Goal: Obtain resource: Download file/media

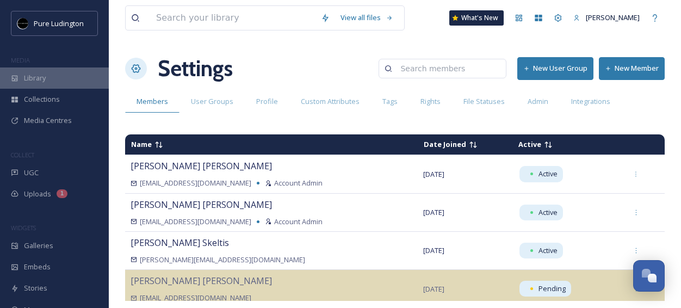
click at [66, 73] on div "Library" at bounding box center [54, 77] width 109 height 21
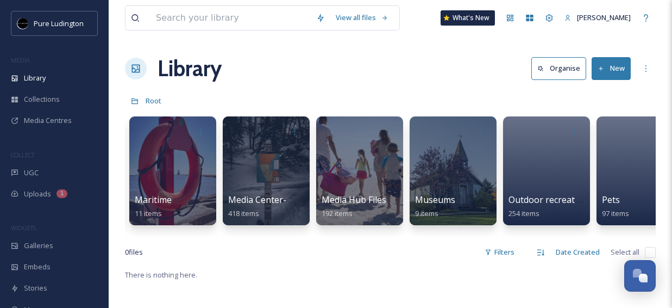
scroll to position [0, 1316]
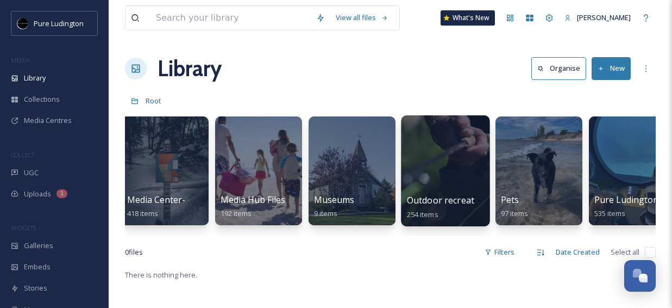
click at [416, 172] on div at bounding box center [445, 170] width 89 height 111
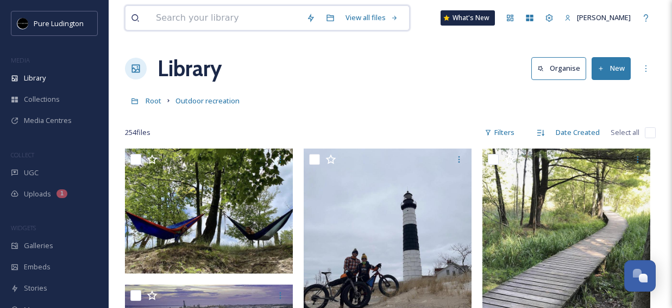
click at [238, 18] on input at bounding box center [226, 18] width 151 height 24
type input "fall hiking"
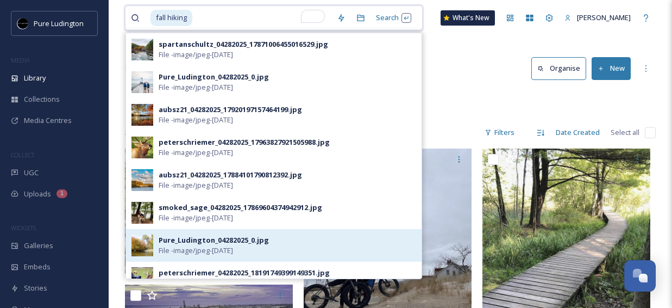
scroll to position [3, 0]
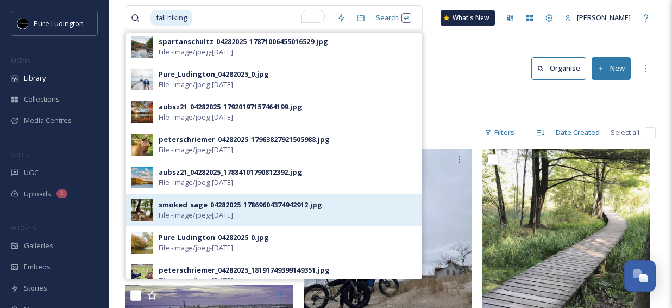
click at [223, 220] on div "smoked_sage_04282025_17869604374942912.jpg File - image/jpeg - [DATE]" at bounding box center [274, 210] width 296 height 33
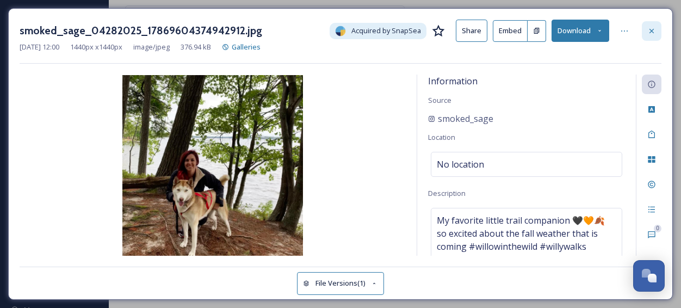
click at [649, 36] on div at bounding box center [651, 31] width 20 height 20
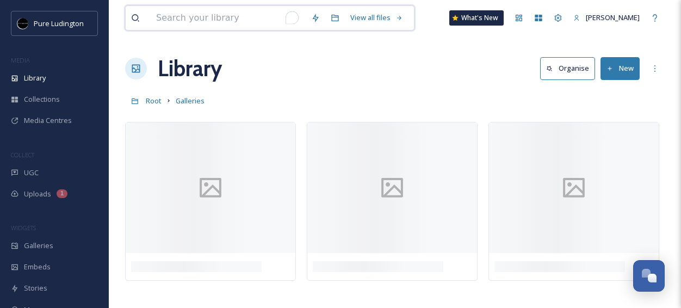
click at [213, 17] on input "To enrich screen reader interactions, please activate Accessibility in Grammarl…" at bounding box center [228, 18] width 155 height 24
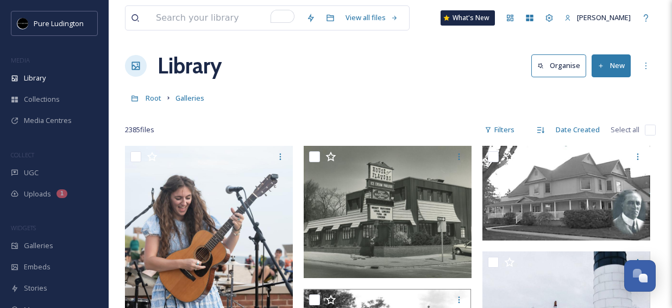
scroll to position [3, 0]
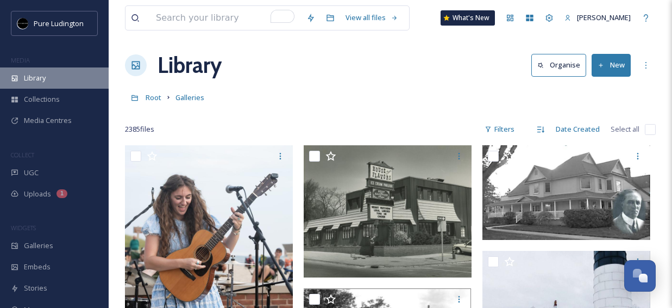
click at [58, 83] on div "Library" at bounding box center [54, 77] width 109 height 21
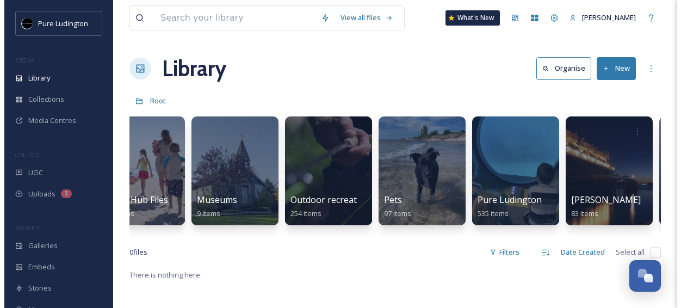
scroll to position [0, 1507]
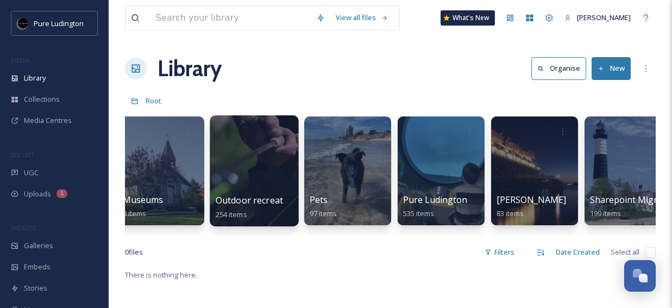
click at [246, 164] on div at bounding box center [254, 170] width 89 height 111
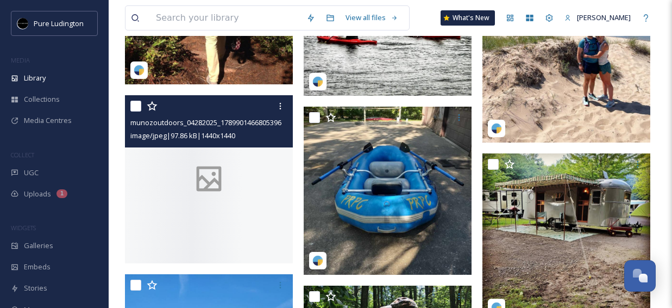
scroll to position [5820, 0]
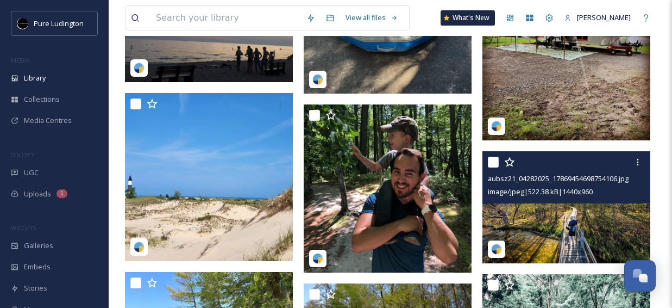
click at [522, 216] on img at bounding box center [567, 207] width 168 height 112
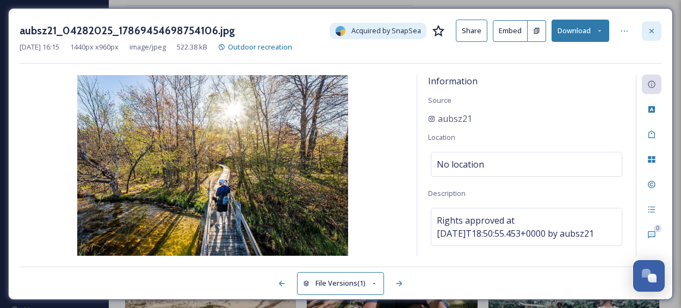
click at [652, 29] on icon at bounding box center [651, 30] width 4 height 4
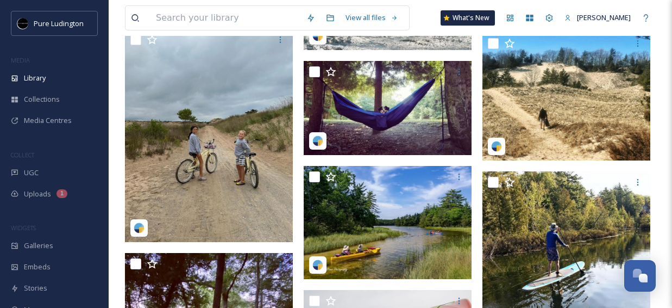
scroll to position [8605, 0]
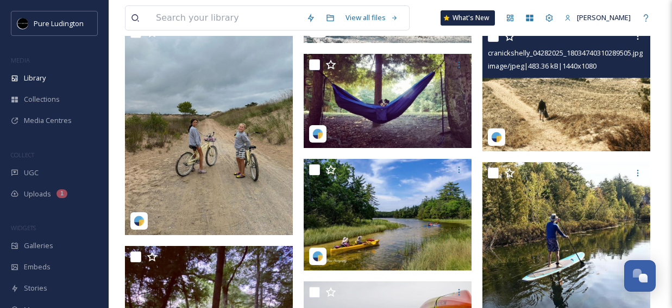
click at [515, 97] on img at bounding box center [567, 89] width 168 height 126
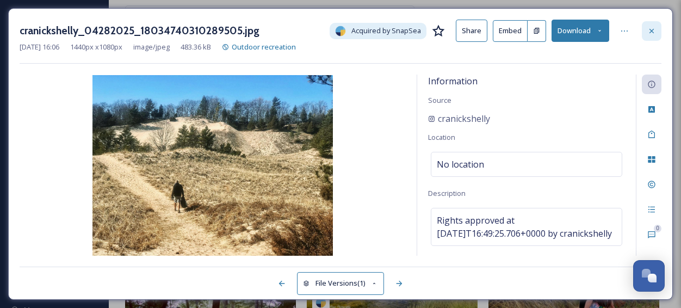
click at [648, 29] on icon at bounding box center [651, 31] width 9 height 9
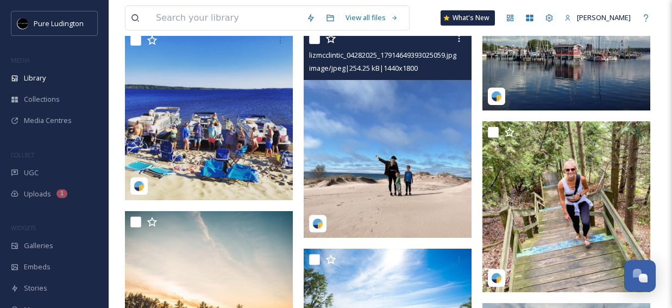
scroll to position [9515, 0]
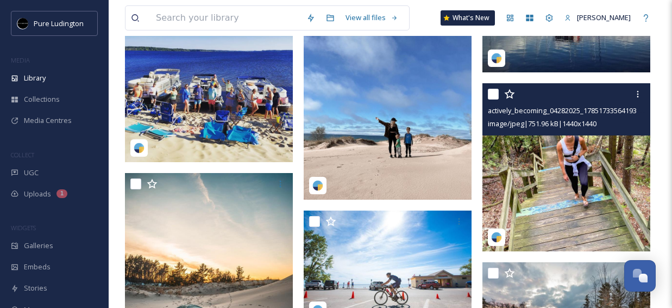
click at [548, 144] on img at bounding box center [567, 167] width 168 height 168
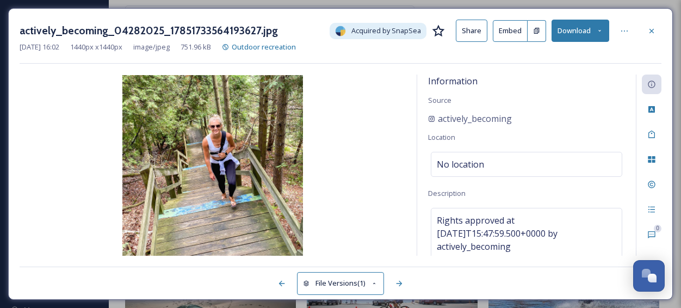
click at [588, 35] on button "Download" at bounding box center [580, 31] width 58 height 22
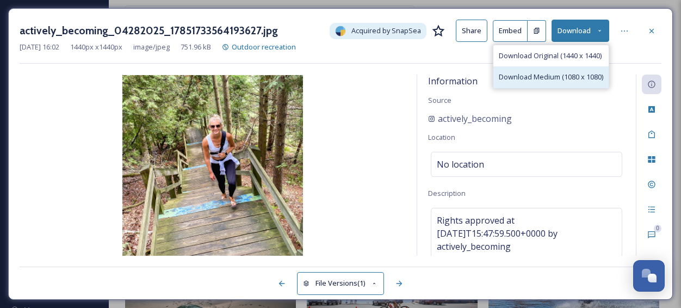
click at [568, 72] on span "Download Medium (1080 x 1080)" at bounding box center [550, 77] width 104 height 10
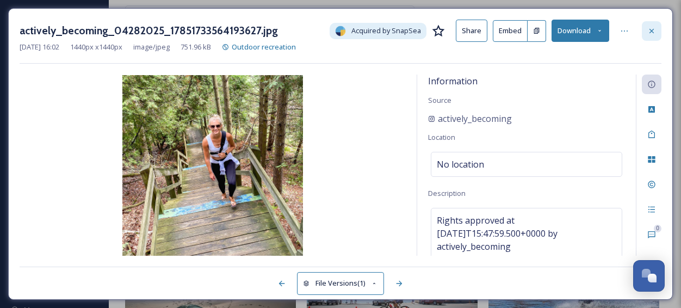
click at [652, 32] on icon at bounding box center [651, 30] width 4 height 4
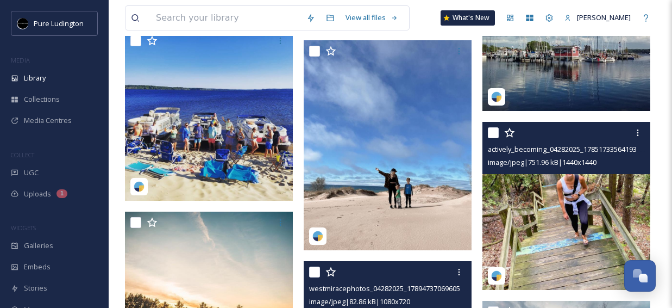
scroll to position [9446, 0]
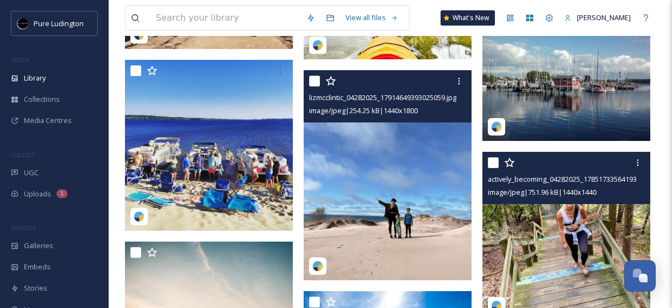
click at [341, 186] on img at bounding box center [388, 175] width 168 height 210
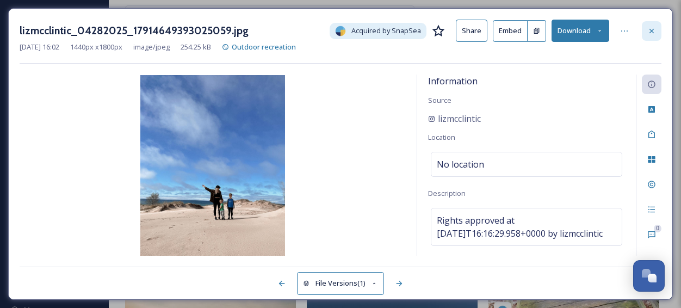
click at [648, 29] on icon at bounding box center [651, 31] width 9 height 9
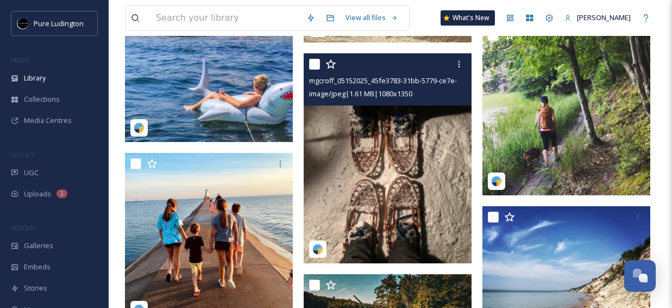
scroll to position [13558, 0]
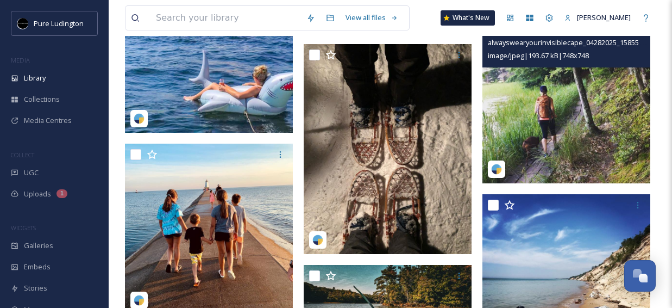
click at [535, 132] on img at bounding box center [567, 99] width 168 height 168
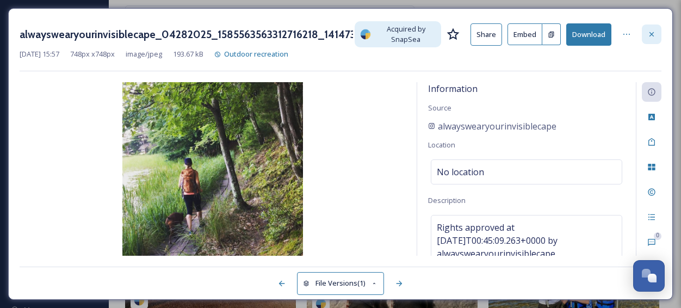
click at [651, 33] on icon at bounding box center [651, 34] width 9 height 9
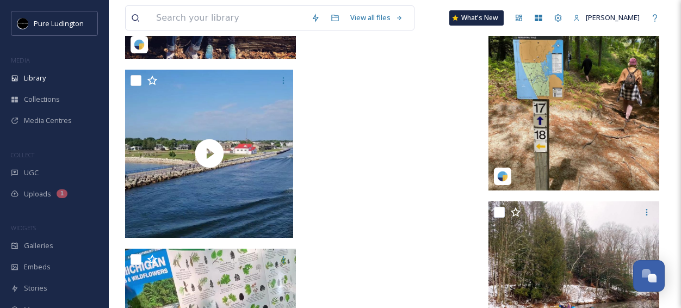
scroll to position [14281, 0]
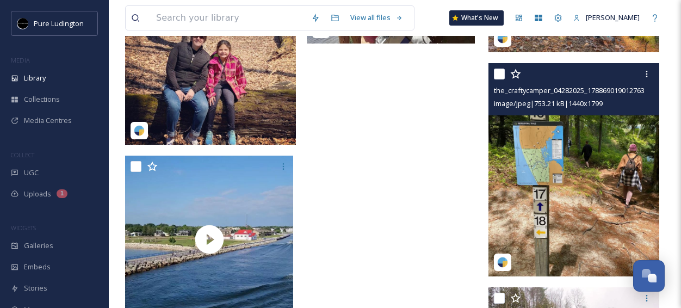
click at [545, 154] on img at bounding box center [573, 169] width 171 height 213
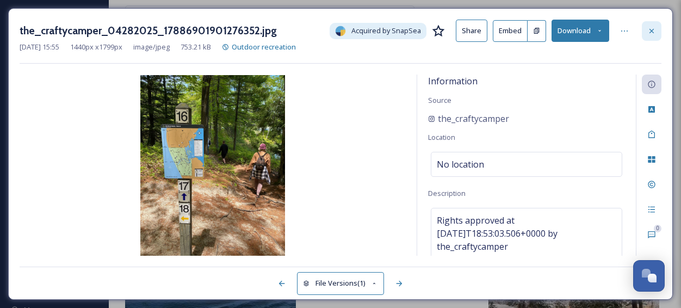
click at [652, 34] on icon at bounding box center [651, 31] width 9 height 9
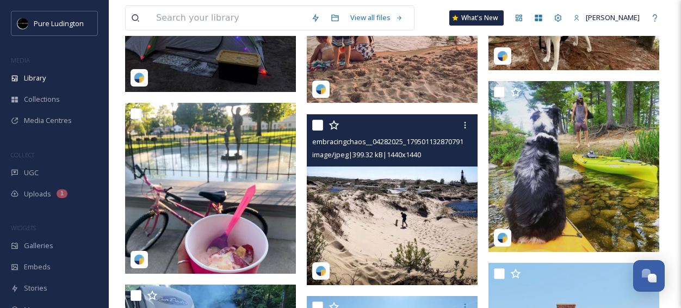
scroll to position [11430, 0]
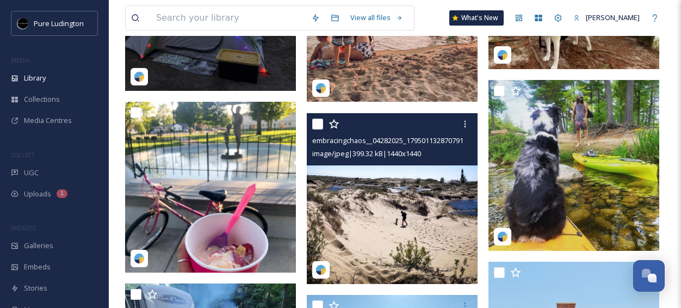
click at [381, 233] on img at bounding box center [392, 198] width 171 height 171
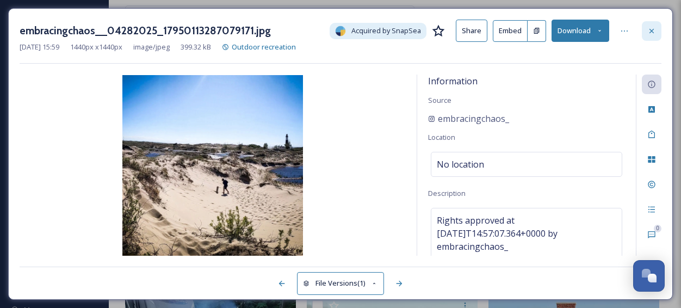
click at [646, 33] on div at bounding box center [651, 31] width 20 height 20
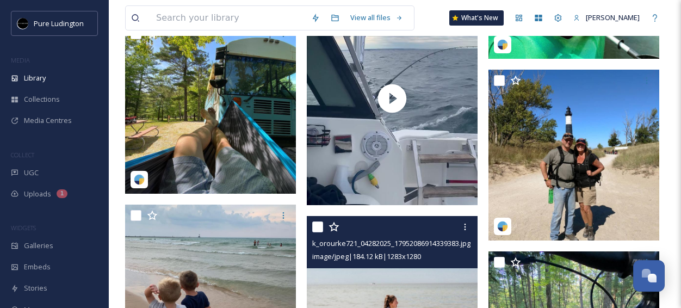
scroll to position [10739, 0]
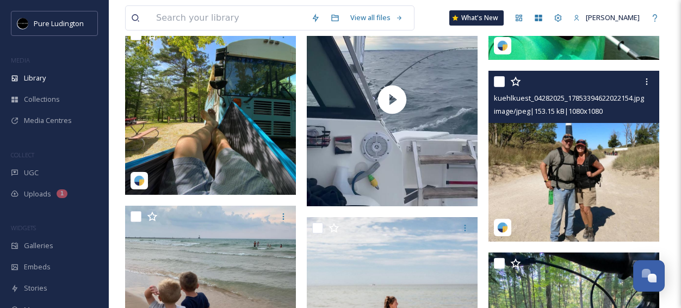
click at [591, 177] on img at bounding box center [573, 156] width 171 height 171
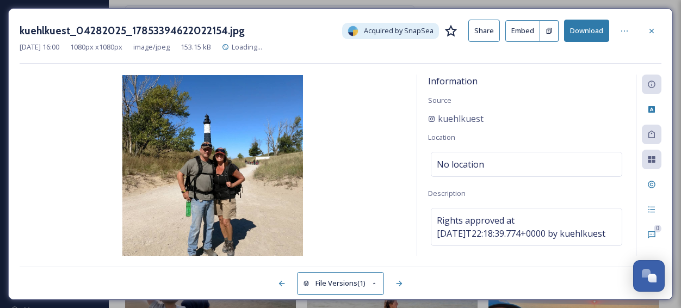
click at [640, 34] on div "kuehlkuest_04282025_17853394622022154.jpg Acquired by SnapSea Share Embed Downl…" at bounding box center [340, 31] width 641 height 22
click at [646, 37] on div at bounding box center [651, 31] width 20 height 20
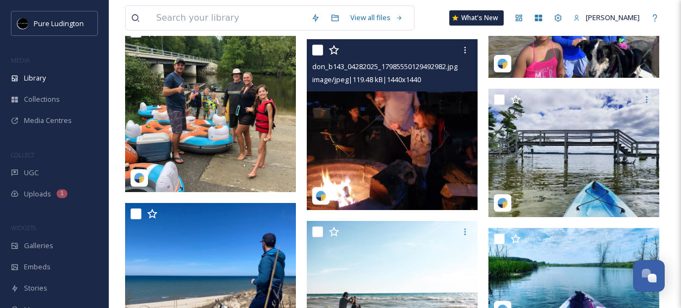
scroll to position [10291, 0]
